Goal: Task Accomplishment & Management: Manage account settings

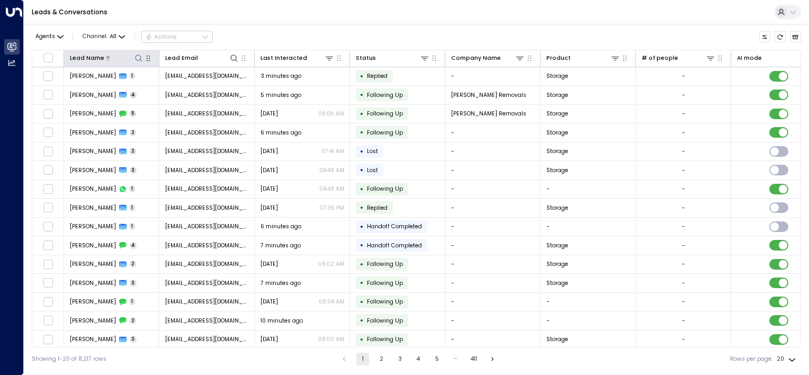
click at [139, 59] on icon at bounding box center [138, 58] width 8 height 8
type input "*******"
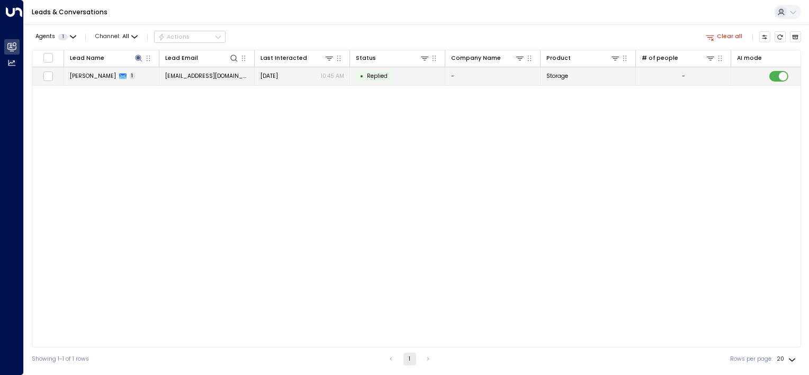
click at [242, 76] on td "[EMAIL_ADDRESS][DOMAIN_NAME]" at bounding box center [206, 76] width 95 height 19
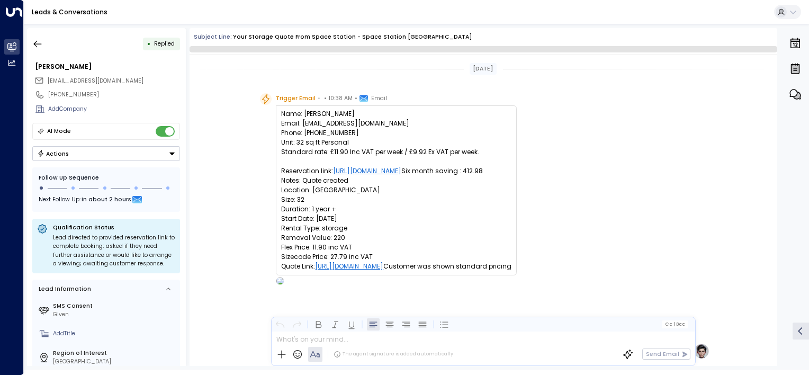
scroll to position [418, 0]
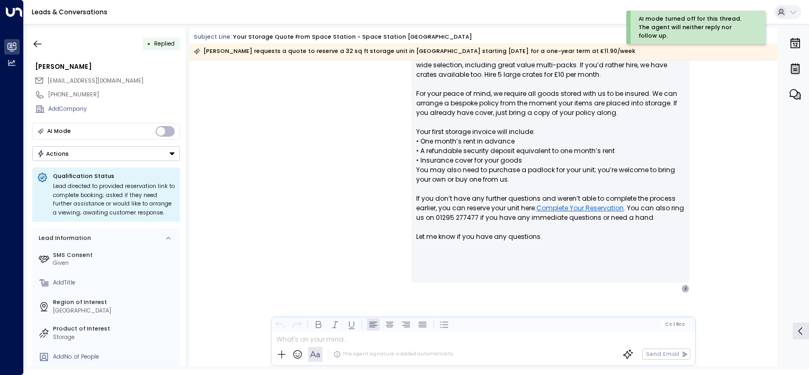
click at [115, 155] on button "Actions" at bounding box center [106, 153] width 148 height 15
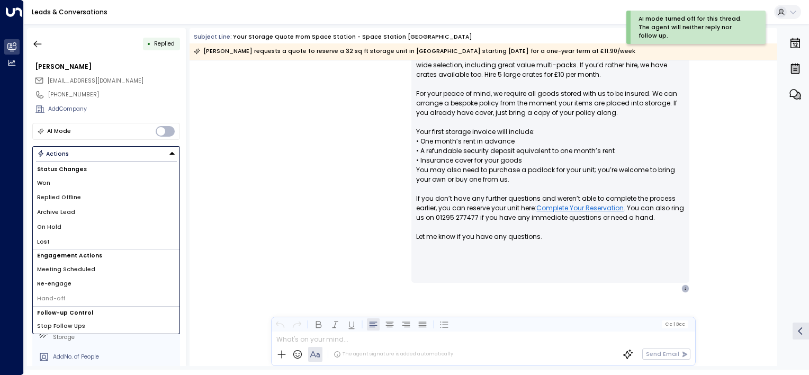
click at [65, 239] on li "Lost" at bounding box center [106, 241] width 147 height 15
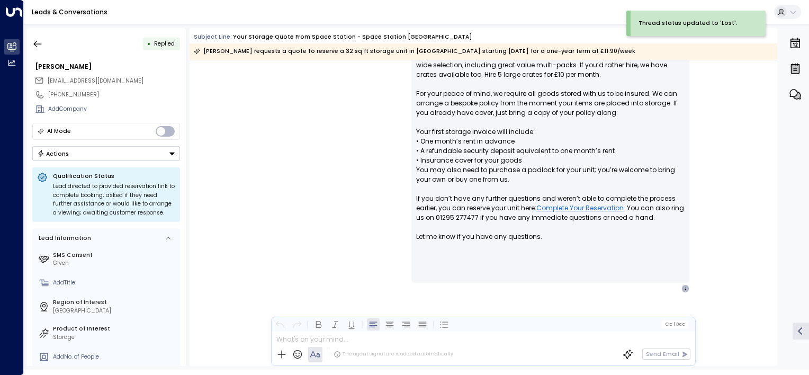
click at [166, 155] on button "Actions" at bounding box center [106, 153] width 148 height 15
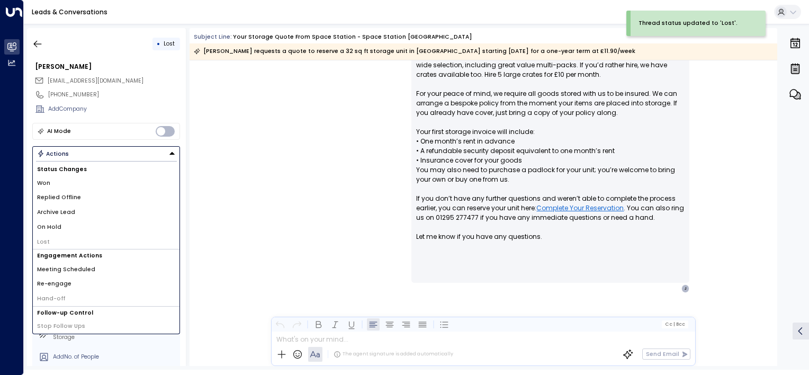
click at [251, 205] on div "[PERSON_NAME] • 10:45 AM • Email Hi [PERSON_NAME], Your Quote: • 32 sq ft: £11.…" at bounding box center [483, 151] width 588 height 441
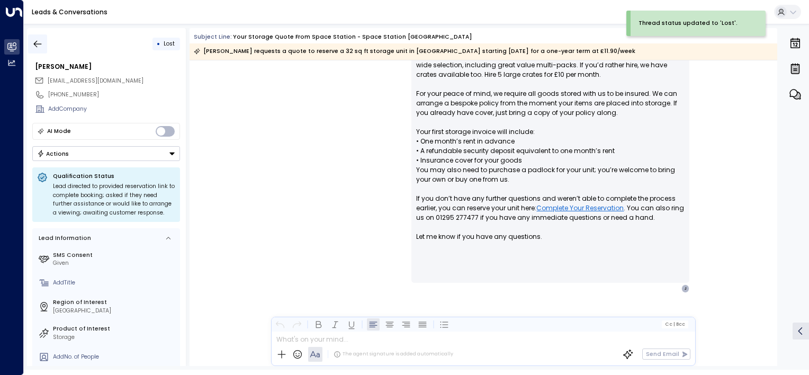
click at [42, 42] on icon "button" at bounding box center [37, 44] width 11 height 11
